Goal: Task Accomplishment & Management: Use online tool/utility

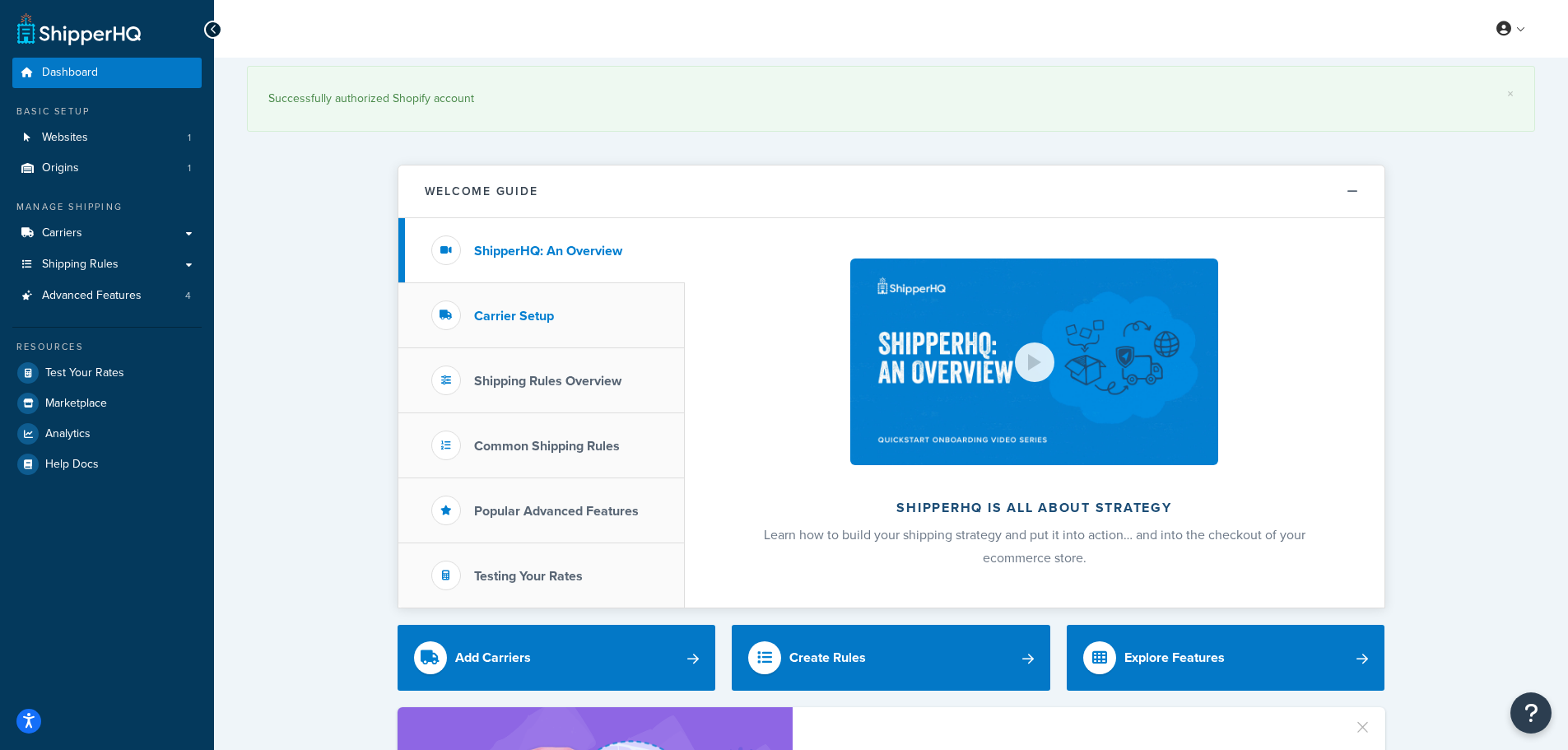
click at [504, 315] on h3 "Carrier Setup" at bounding box center [514, 315] width 80 height 14
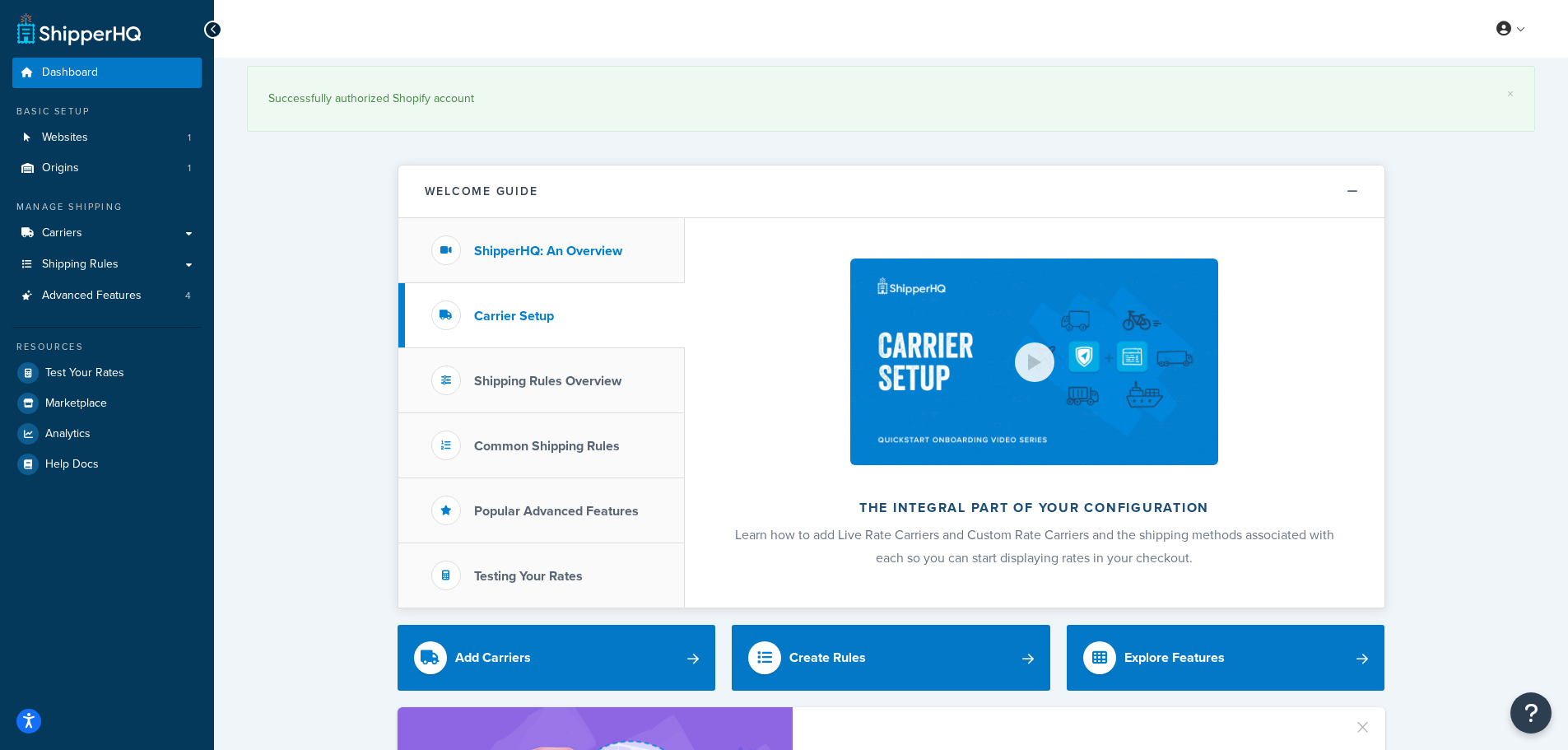
click at [514, 244] on h3 "ShipperHQ: An Overview" at bounding box center [548, 251] width 148 height 14
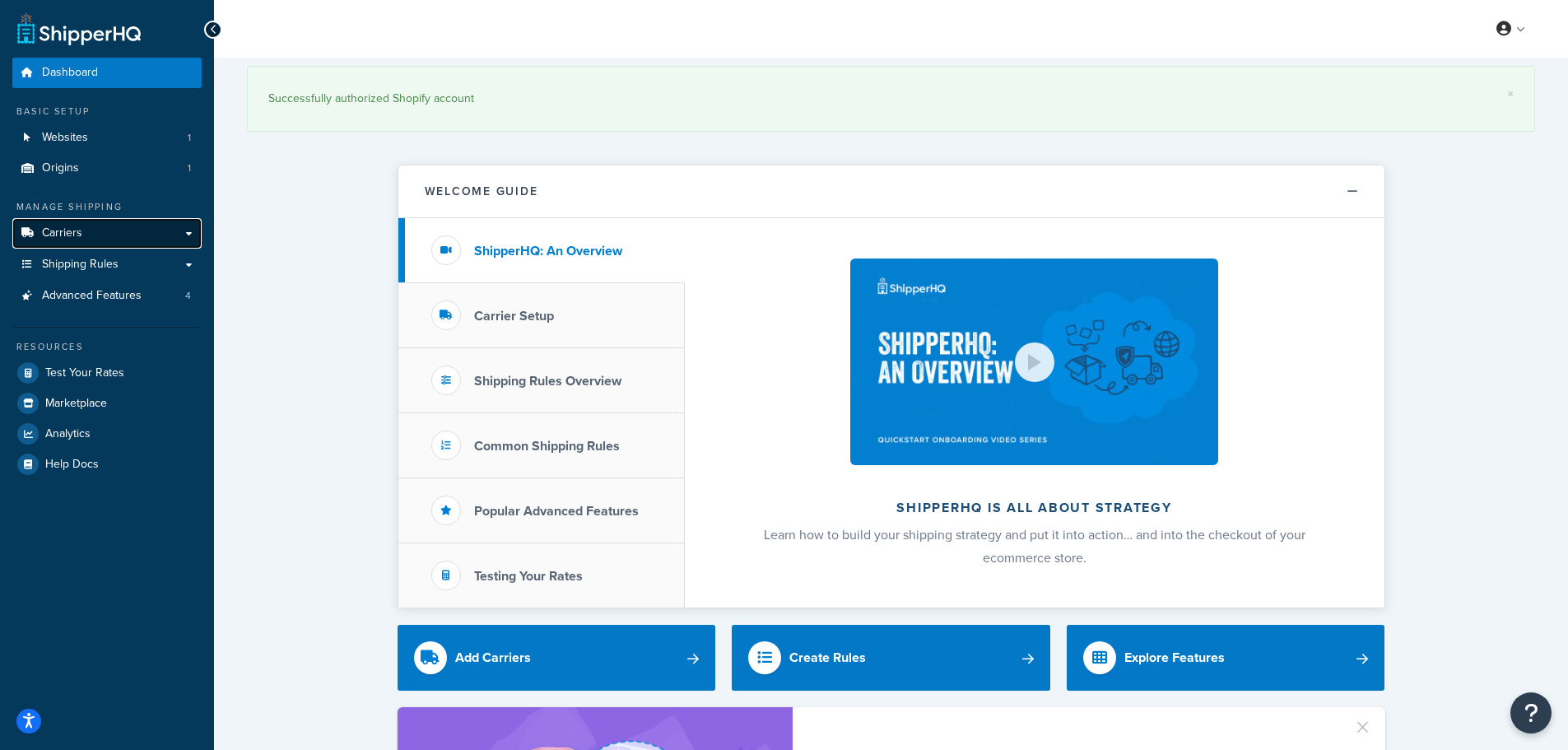
click at [90, 238] on link "Carriers" at bounding box center [107, 233] width 189 height 31
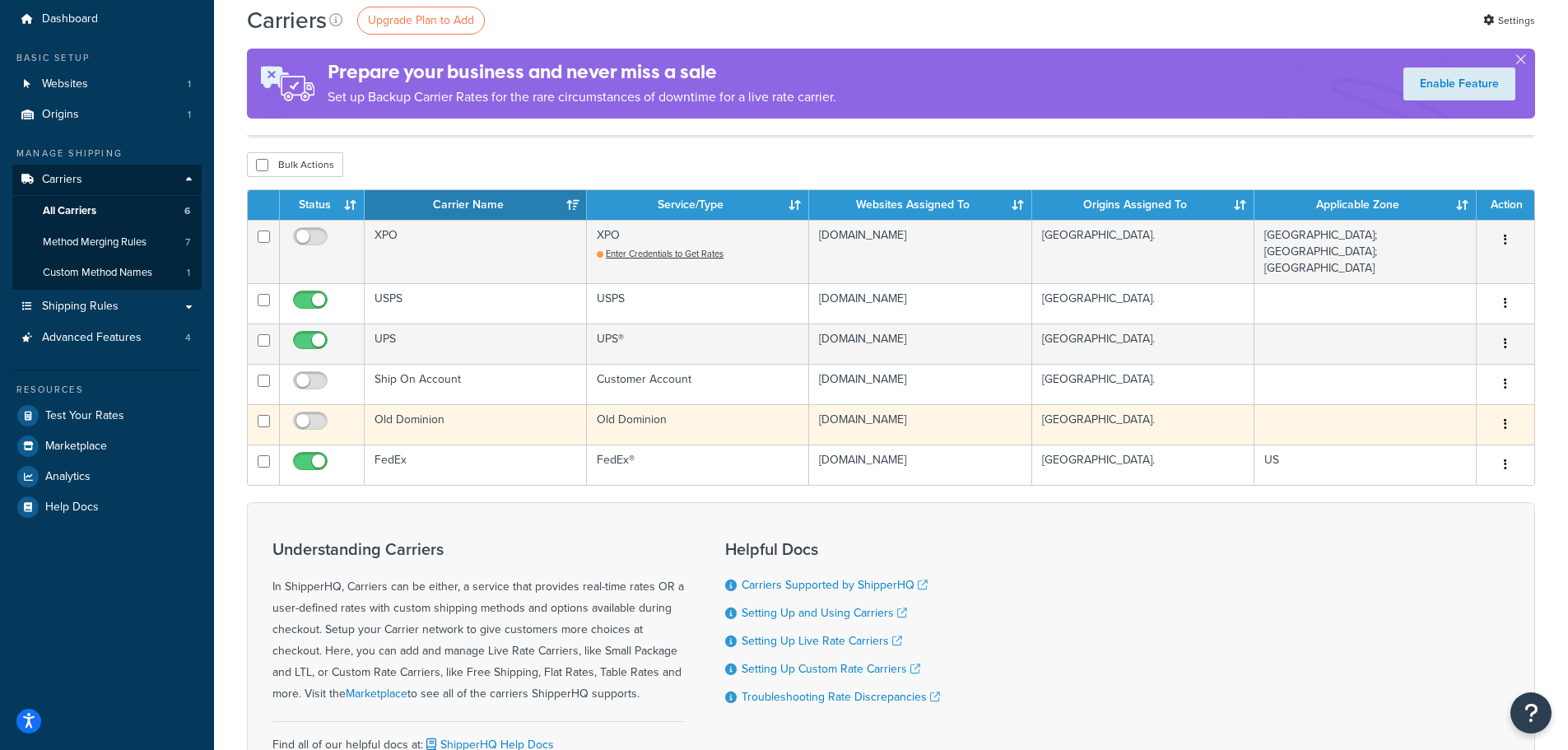
scroll to position [82, 0]
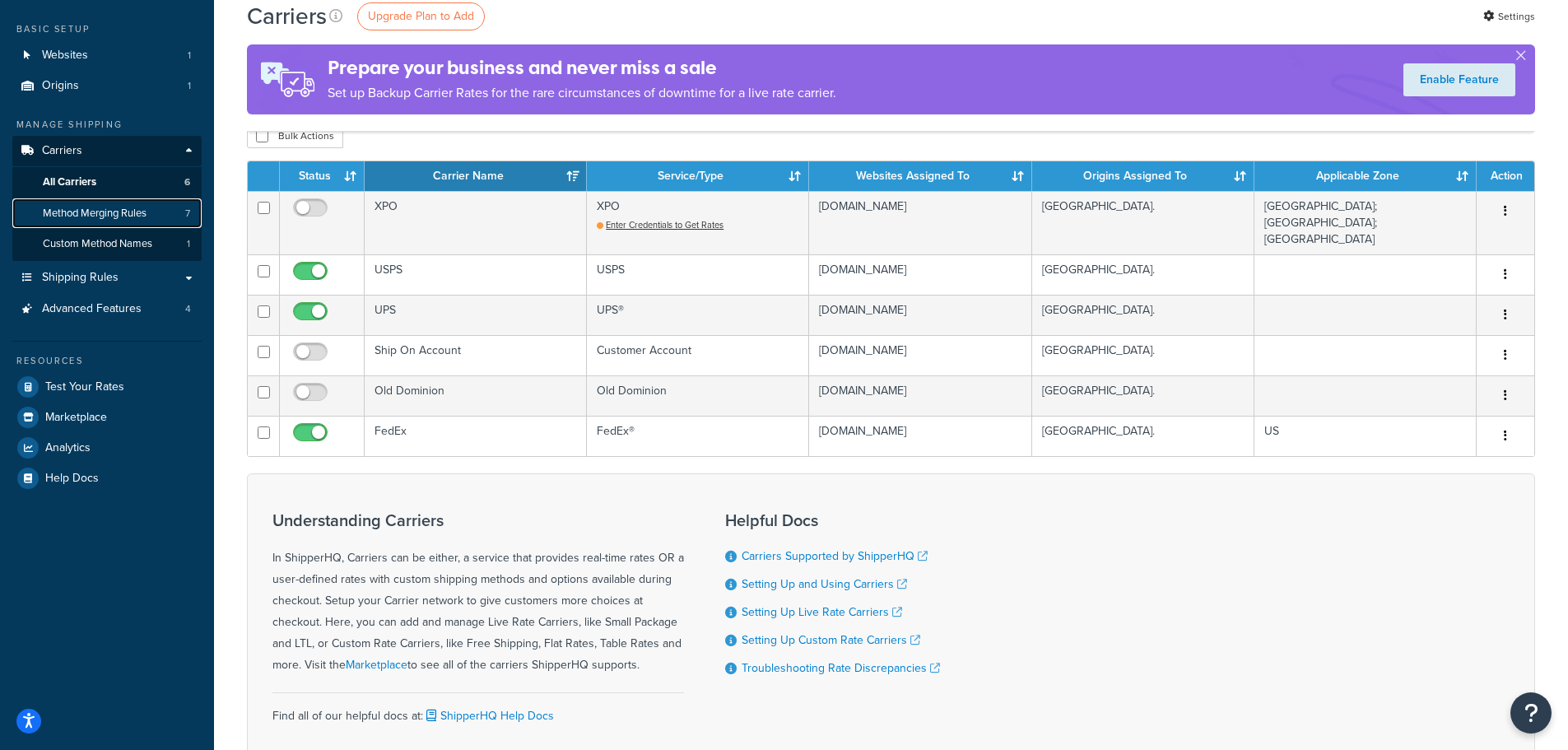
click at [97, 211] on span "Method Merging Rules" at bounding box center [95, 214] width 103 height 14
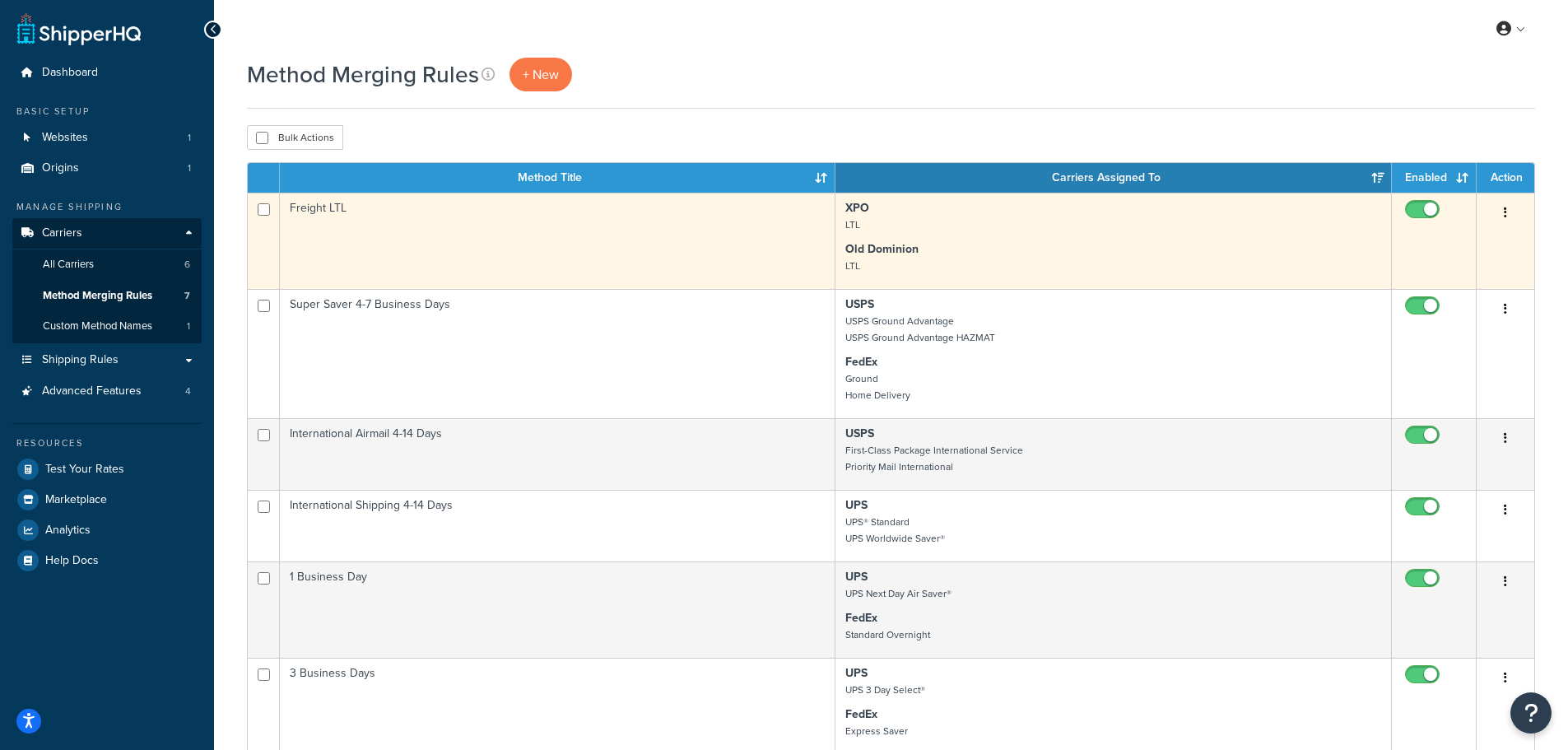
click at [349, 228] on td "Freight LTL" at bounding box center [557, 241] width 556 height 97
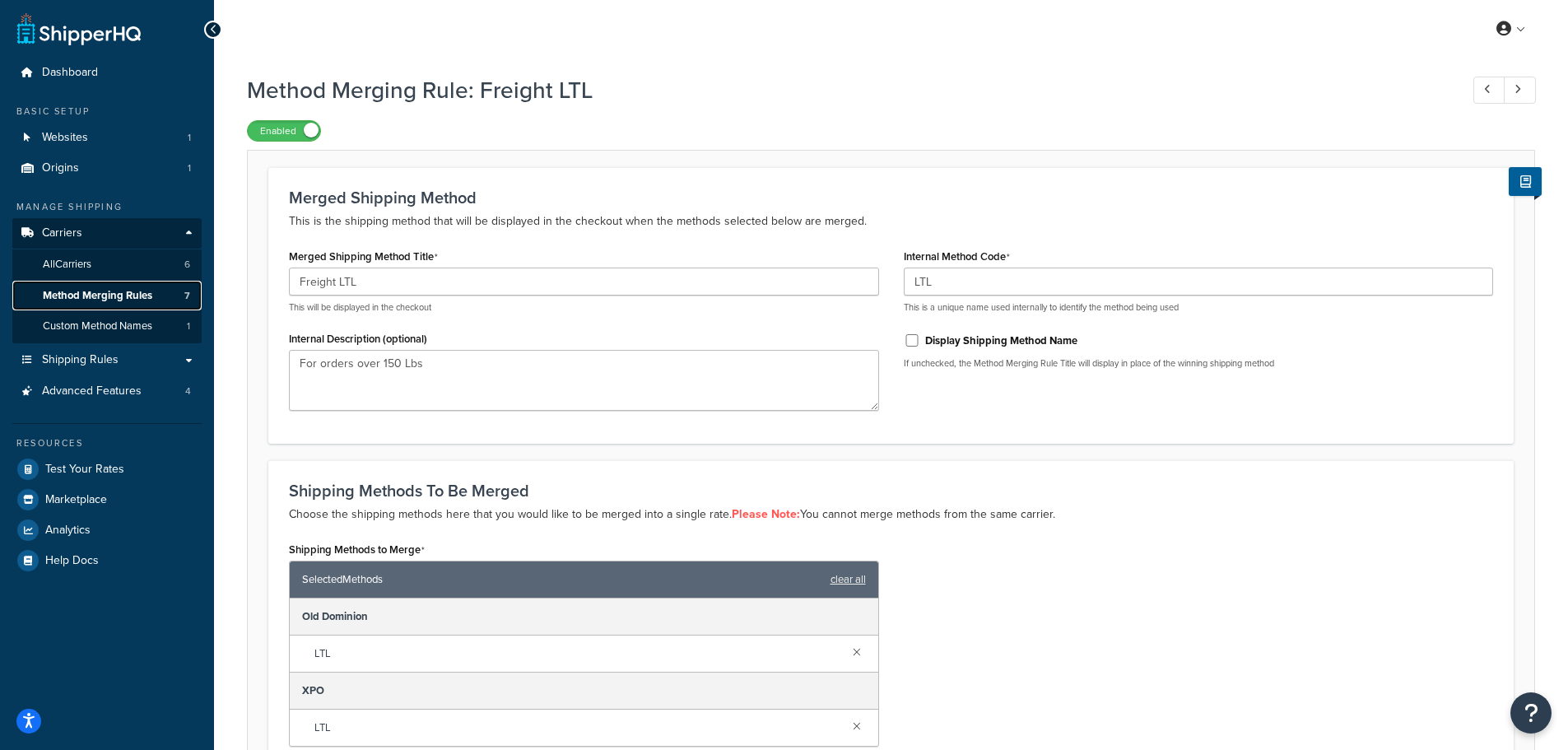
click at [132, 299] on span "Method Merging Rules" at bounding box center [97, 296] width 109 height 14
click at [1528, 88] on link at bounding box center [1520, 90] width 32 height 27
type input "International Shipping 4-14 Days"
type input "INTLGROUND"
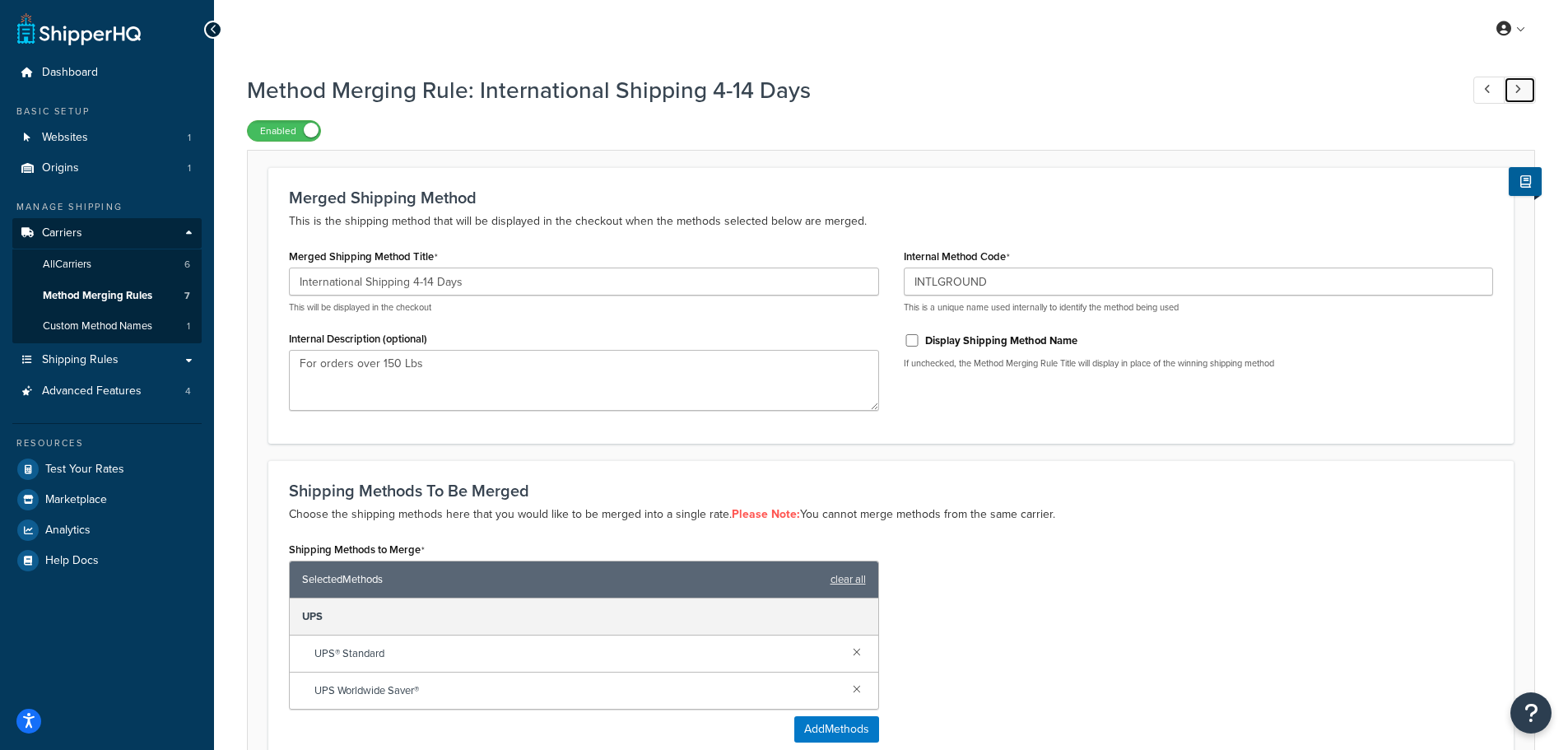
click at [1520, 93] on icon at bounding box center [1517, 89] width 7 height 11
type input "Super Saver 4-7 Business Days"
type input "SUPERSAVER"
